Goal: Browse casually

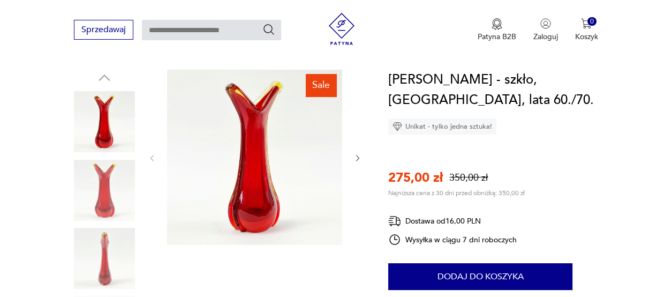
click at [358, 158] on icon "button" at bounding box center [357, 158] width 3 height 6
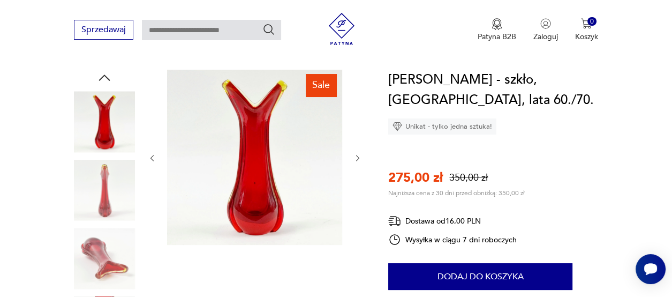
click at [356, 157] on icon "button" at bounding box center [357, 158] width 9 height 9
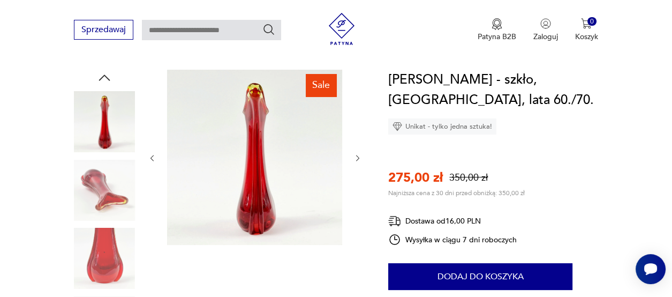
click at [356, 157] on icon "button" at bounding box center [357, 158] width 9 height 9
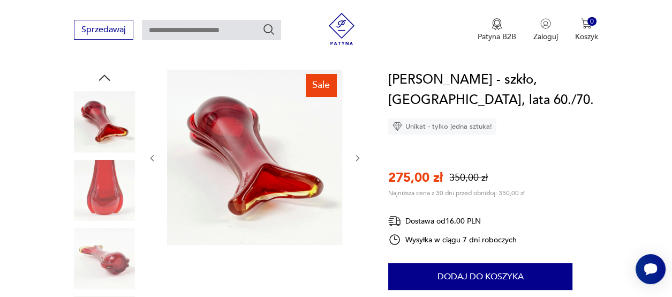
click at [356, 157] on icon "button" at bounding box center [357, 158] width 9 height 9
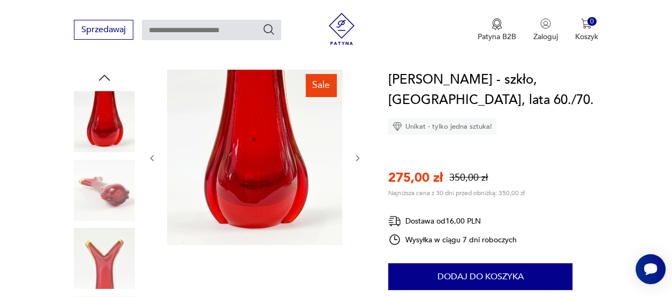
click at [356, 157] on icon "button" at bounding box center [357, 158] width 9 height 9
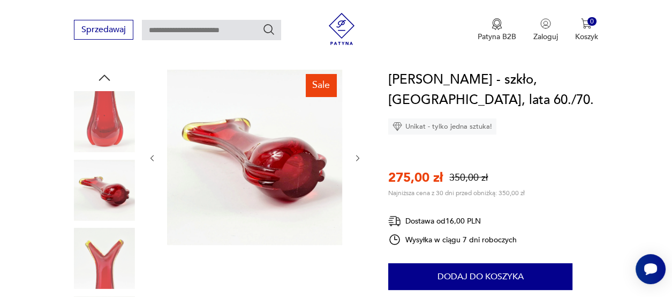
click at [356, 157] on icon "button" at bounding box center [357, 158] width 9 height 9
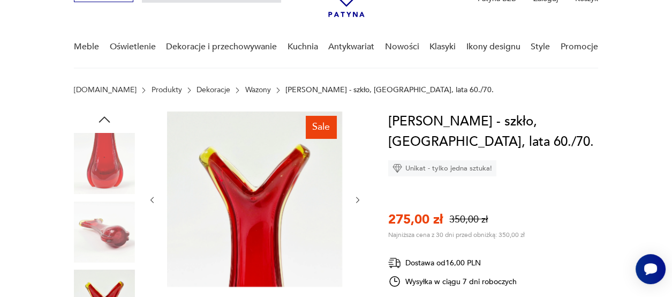
scroll to position [107, 0]
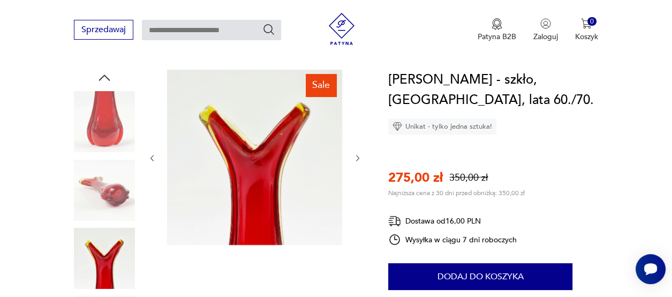
click at [148, 160] on icon "button" at bounding box center [152, 158] width 9 height 9
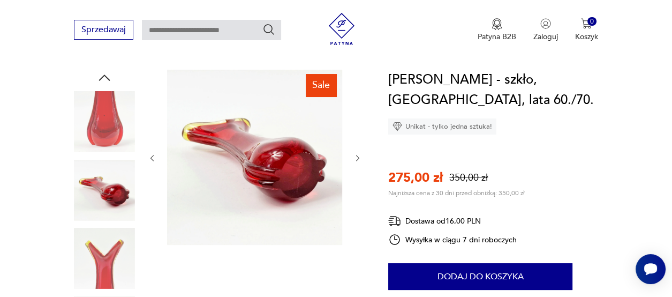
click at [148, 160] on icon "button" at bounding box center [152, 158] width 9 height 9
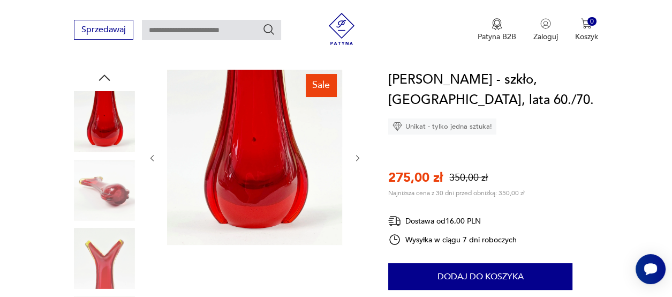
click at [153, 160] on icon "button" at bounding box center [152, 158] width 9 height 9
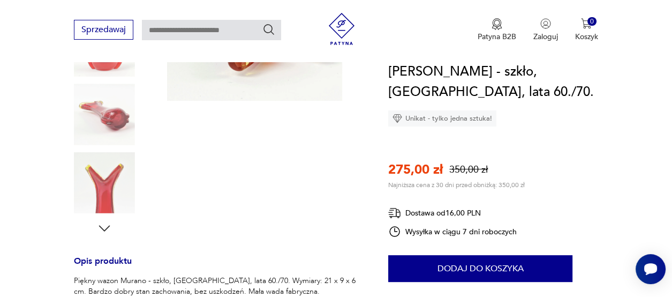
scroll to position [267, 0]
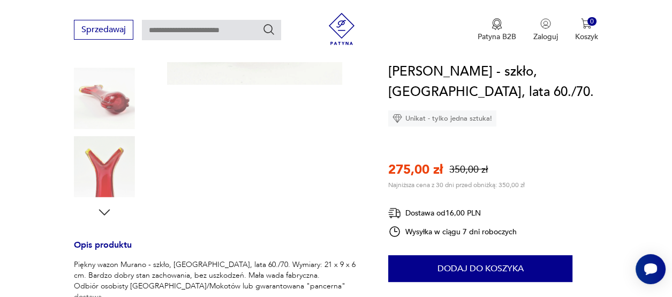
click at [110, 178] on img at bounding box center [104, 166] width 61 height 61
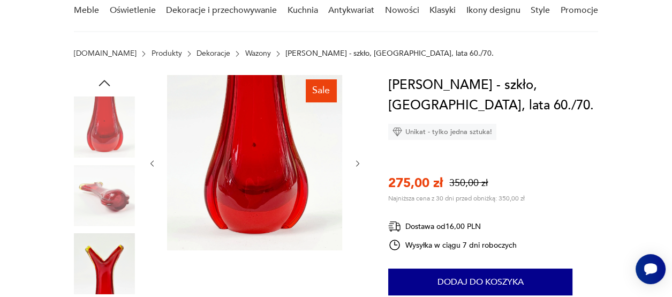
scroll to position [0, 0]
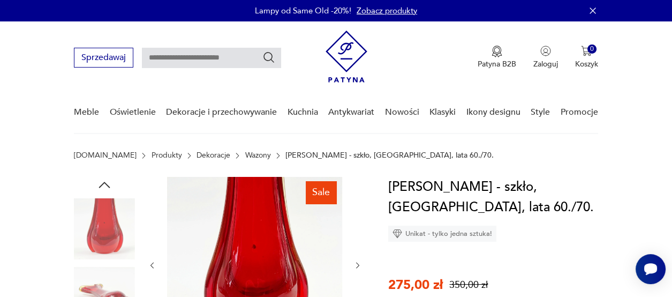
click at [150, 266] on icon "button" at bounding box center [152, 265] width 9 height 9
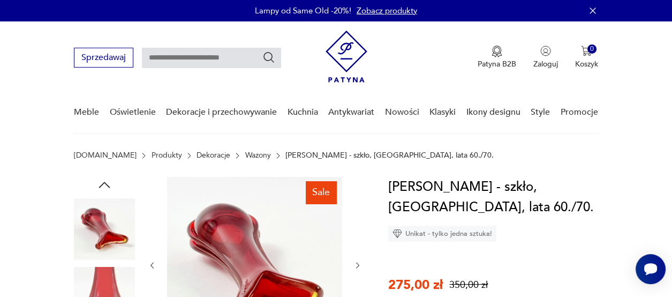
click at [150, 265] on icon "button" at bounding box center [152, 265] width 9 height 9
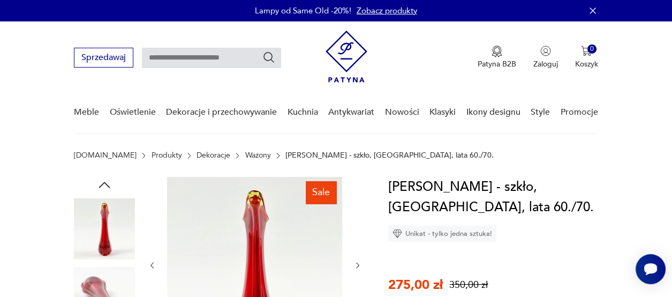
click at [150, 265] on icon "button" at bounding box center [152, 265] width 9 height 9
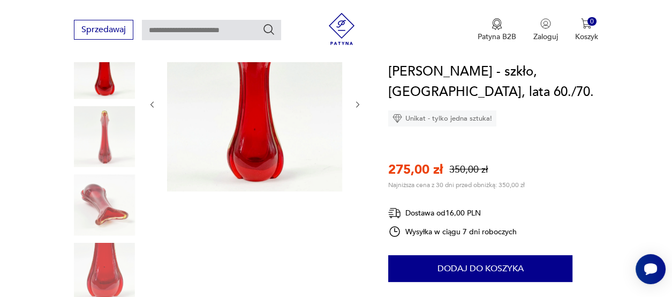
scroll to position [107, 0]
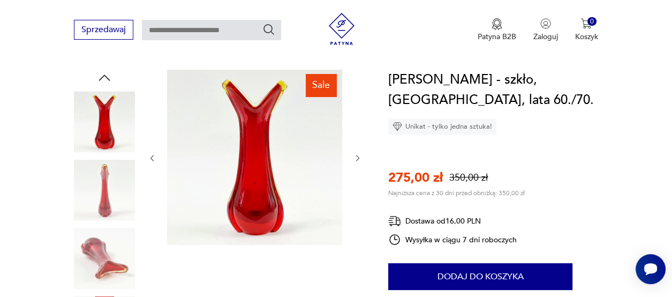
click at [153, 156] on icon "button" at bounding box center [152, 158] width 9 height 9
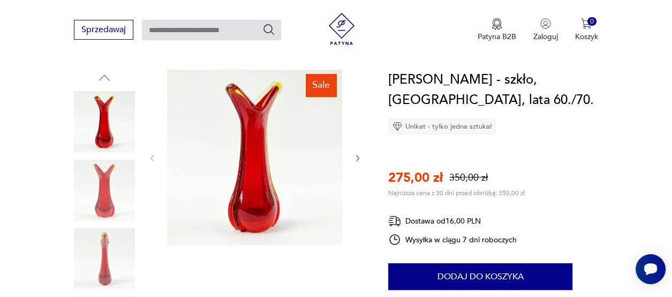
click at [352, 154] on div at bounding box center [255, 158] width 214 height 177
click at [358, 158] on icon "button" at bounding box center [357, 158] width 3 height 6
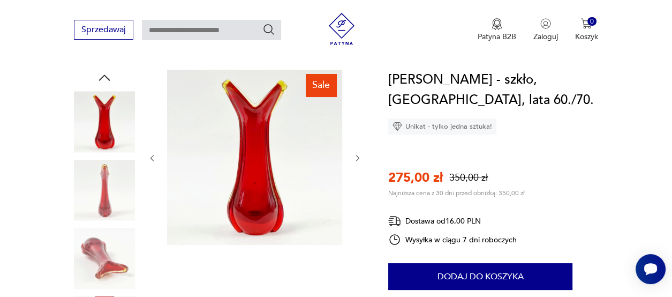
click at [358, 158] on icon "button" at bounding box center [357, 158] width 3 height 6
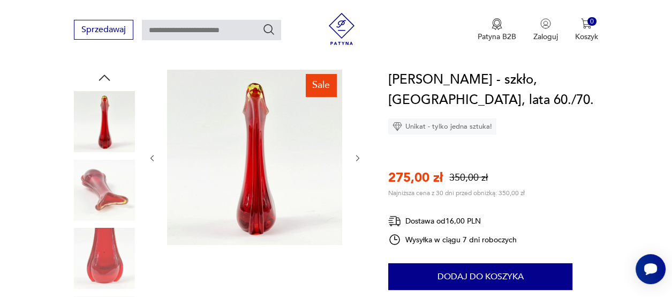
click at [358, 157] on icon "button" at bounding box center [357, 158] width 3 height 6
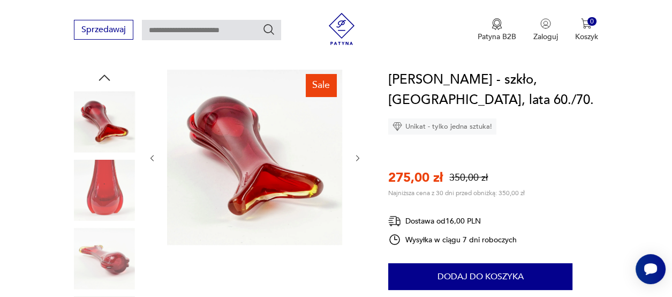
click at [358, 157] on icon "button" at bounding box center [357, 158] width 3 height 6
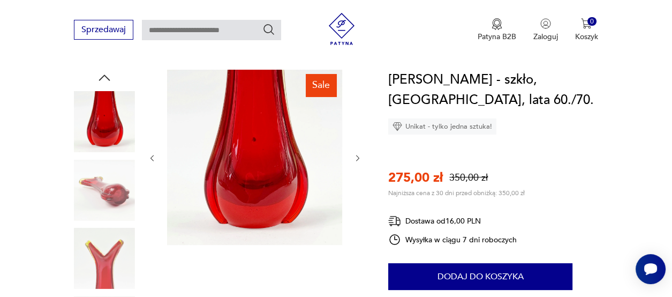
click at [358, 158] on icon "button" at bounding box center [357, 158] width 3 height 6
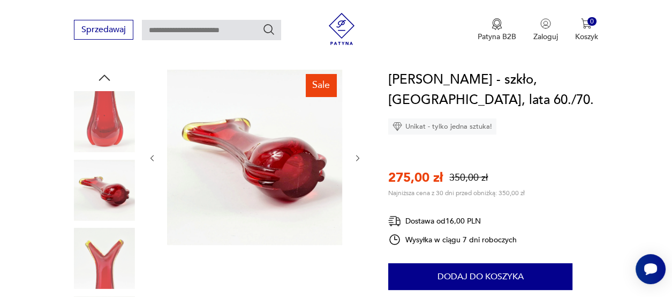
click at [358, 158] on icon "button" at bounding box center [357, 158] width 3 height 6
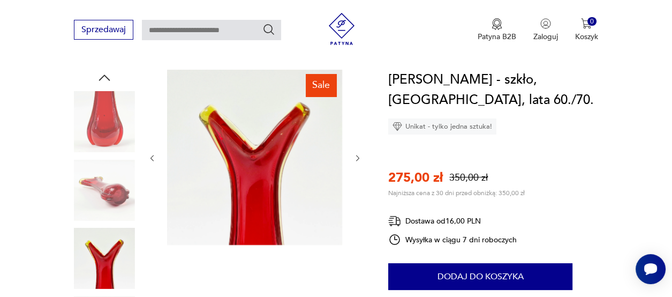
click at [357, 160] on icon "button" at bounding box center [357, 158] width 3 height 6
